Goal: Find specific page/section: Find specific page/section

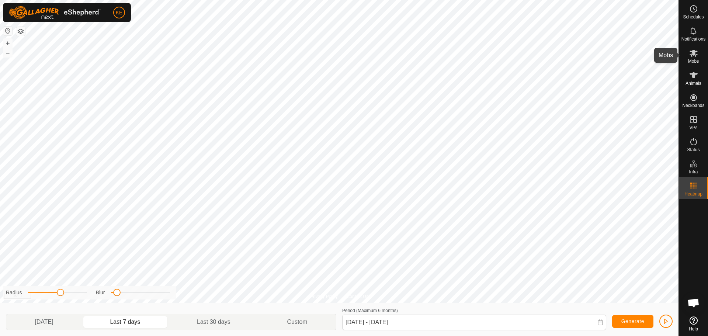
click at [693, 53] on icon at bounding box center [694, 53] width 8 height 7
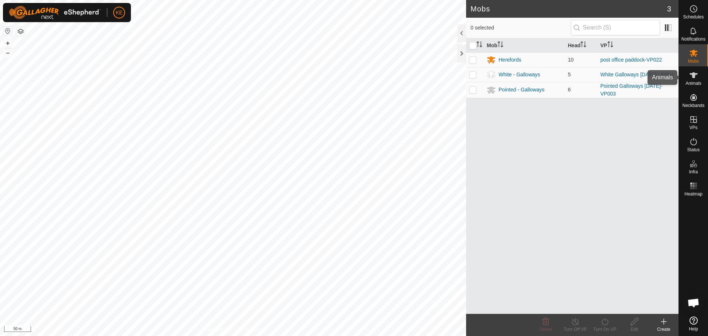
click at [694, 76] on icon at bounding box center [694, 75] width 8 height 6
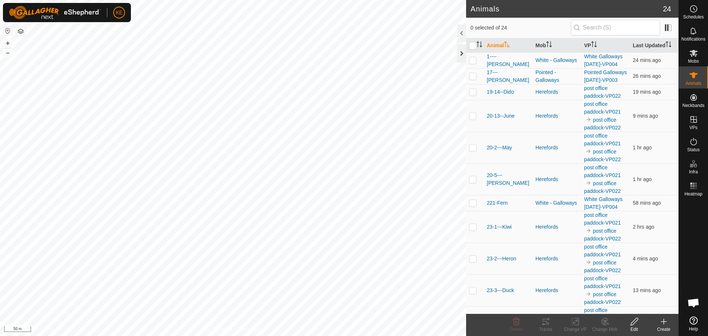
click at [464, 52] on div at bounding box center [461, 54] width 9 height 18
